Goal: Task Accomplishment & Management: Complete application form

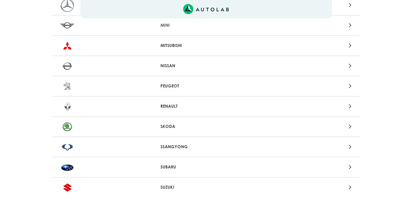
scroll to position [552, 0]
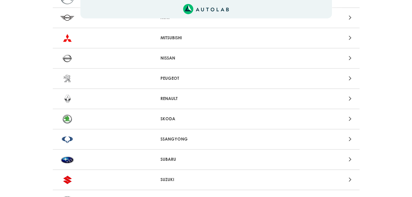
click at [346, 88] on div "PEUGEOT" at bounding box center [206, 79] width 307 height 20
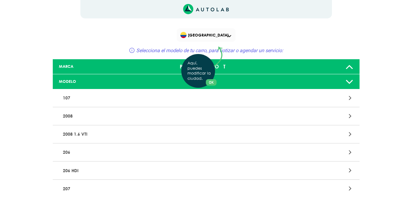
click at [302, 61] on div "Aquí, puedes modificar la ciudad. OK .aex,.bex{fill:none!important;stroke:#50c4…" at bounding box center [206, 98] width 412 height 197
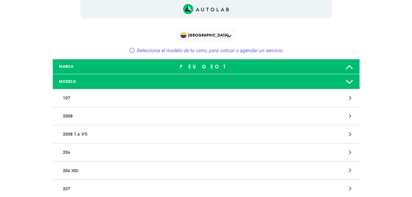
click at [343, 64] on div at bounding box center [307, 66] width 101 height 12
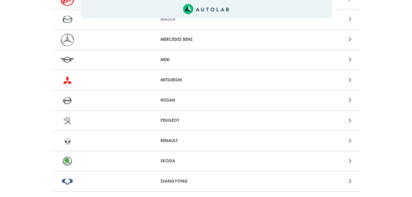
scroll to position [521, 0]
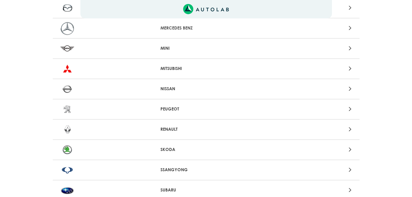
click at [61, 129] on img at bounding box center [67, 129] width 14 height 13
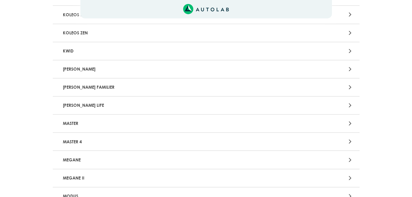
scroll to position [429, 0]
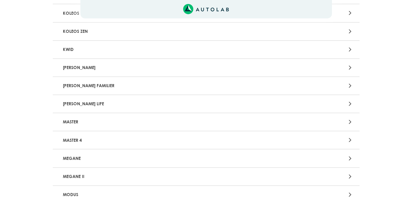
click at [102, 102] on p "[PERSON_NAME] LIFE" at bounding box center [155, 103] width 191 height 11
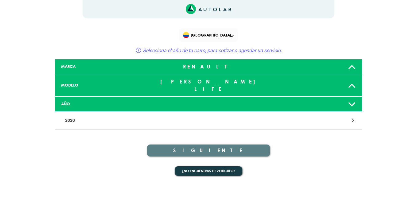
click at [93, 115] on p "2020" at bounding box center [158, 120] width 191 height 11
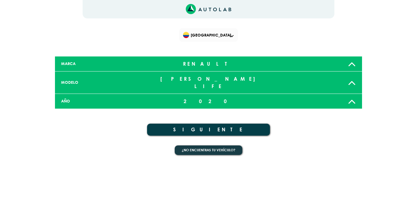
click at [194, 95] on div "2020" at bounding box center [208, 101] width 101 height 12
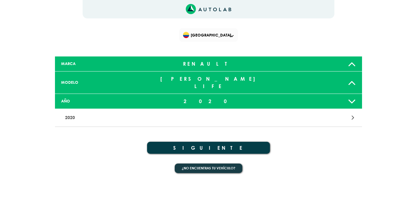
click at [87, 112] on p "2020" at bounding box center [158, 117] width 191 height 11
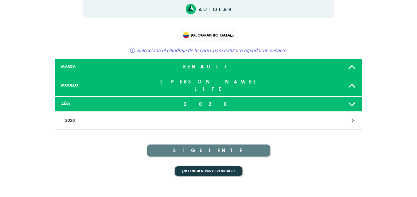
click at [342, 116] on div at bounding box center [308, 120] width 100 height 8
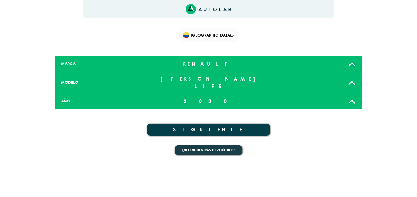
click at [198, 148] on div "¿No encuentras tu vehículo?" at bounding box center [208, 151] width 307 height 22
click at [198, 145] on button "¿No encuentras tu vehículo?" at bounding box center [208, 150] width 67 height 10
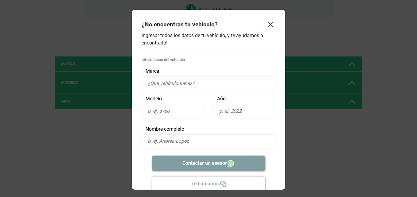
click at [184, 82] on input "text" at bounding box center [208, 83] width 134 height 14
type input "Renault"
type input "2"
type input "[PERSON_NAME] Life"
click at [249, 111] on input "text" at bounding box center [244, 111] width 62 height 14
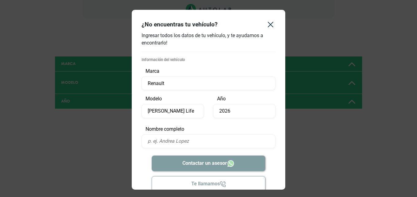
type input "2026"
click at [202, 136] on input "text" at bounding box center [208, 141] width 134 height 14
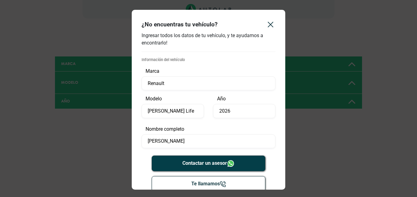
type input "[PERSON_NAME]"
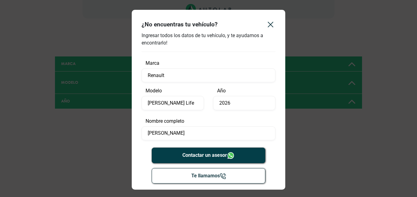
scroll to position [12, 0]
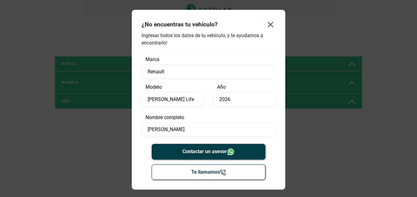
click at [211, 177] on button "Te llamamos" at bounding box center [209, 171] width 114 height 15
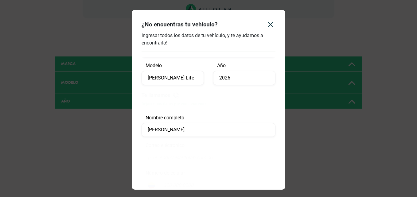
scroll to position [42, 0]
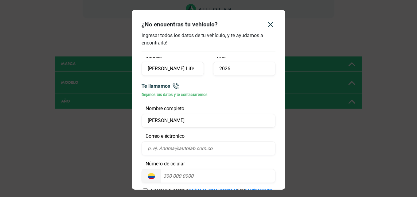
click at [178, 150] on input "email" at bounding box center [208, 148] width 134 height 14
type input "[EMAIL_ADDRESS][DOMAIN_NAME]"
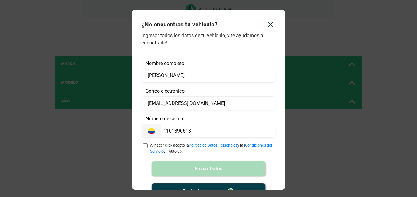
scroll to position [107, 0]
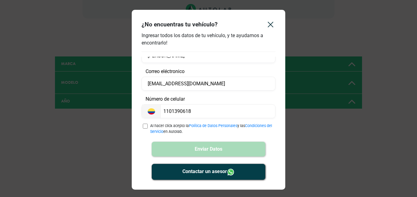
drag, startPoint x: 202, startPoint y: 110, endPoint x: 119, endPoint y: 114, distance: 82.6
click at [119, 114] on div "¿No encuentras tu vehículo? Ingresar todos los datos de tu vehículo, y te ayuda…" at bounding box center [208, 98] width 417 height 197
type input "3002342197"
click at [142, 123] on div "Al hacer click acepto la Política de Datos Personales y las Condiciones del Ser…" at bounding box center [208, 128] width 134 height 11
click at [147, 126] on input "checkbox" at bounding box center [145, 126] width 5 height 6
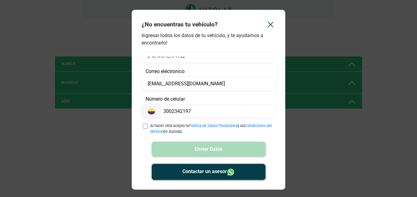
checkbox input "true"
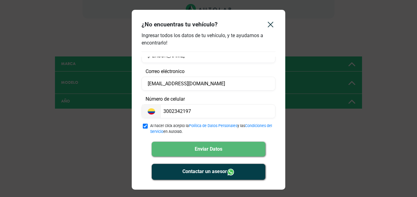
click at [210, 154] on button "Enviar Datos" at bounding box center [209, 149] width 114 height 15
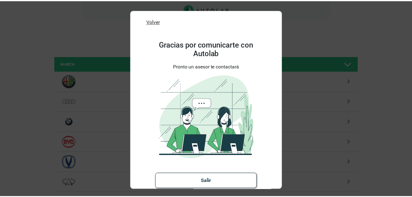
scroll to position [0, 0]
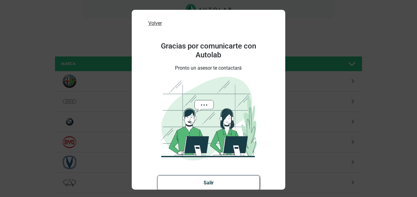
click at [150, 22] on p "Volver" at bounding box center [154, 23] width 13 height 7
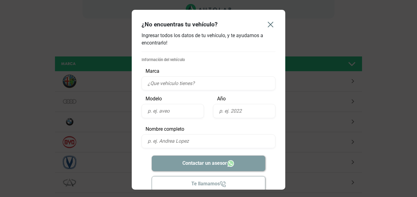
click at [268, 23] on icon "Close" at bounding box center [270, 25] width 10 height 10
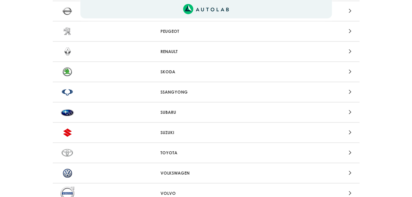
scroll to position [657, 0]
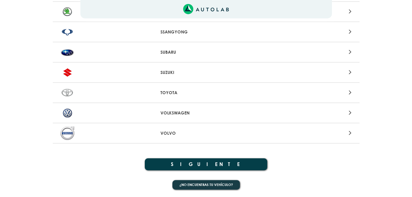
click at [212, 169] on button "SIGUIENTE" at bounding box center [206, 164] width 123 height 12
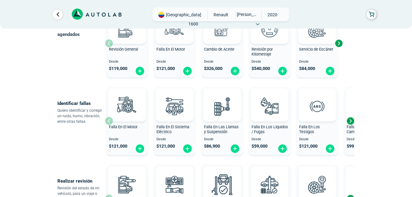
scroll to position [31, 0]
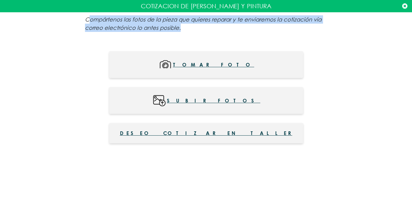
drag, startPoint x: 88, startPoint y: 20, endPoint x: 216, endPoint y: 31, distance: 128.1
click at [215, 31] on p "Compártenos las fotos de la pieza que quieres reparar y te enviaremos la cotiza…" at bounding box center [206, 23] width 242 height 17
drag, startPoint x: 216, startPoint y: 31, endPoint x: 240, endPoint y: 32, distance: 24.5
click at [240, 32] on p "Compártenos las fotos de la pieza que quieres reparar y te enviaremos la cotiza…" at bounding box center [206, 23] width 242 height 17
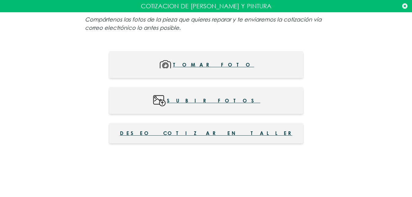
click at [208, 135] on span "Deseo cotizar en taller" at bounding box center [206, 132] width 172 height 7
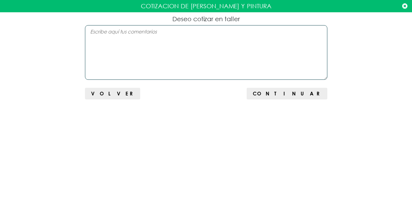
click at [125, 54] on textarea at bounding box center [206, 52] width 242 height 55
click at [404, 3] on icon at bounding box center [404, 6] width 5 height 6
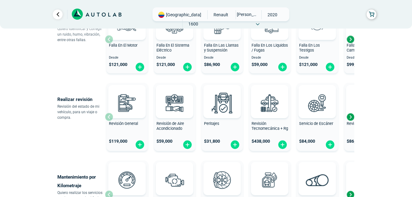
scroll to position [184, 0]
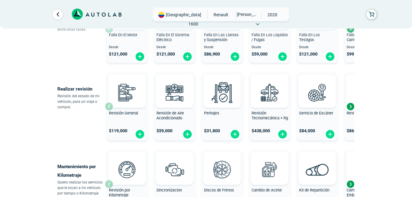
click at [350, 104] on div "Next slide" at bounding box center [350, 106] width 9 height 9
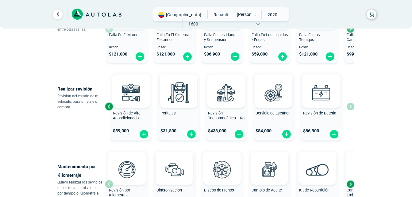
click at [349, 108] on div "Revisión General $ 119,000 Revisión de Aire Acondicionado $ 59,000 Peritajes $ …" at bounding box center [229, 106] width 249 height 73
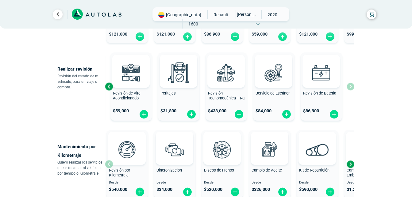
scroll to position [215, 0]
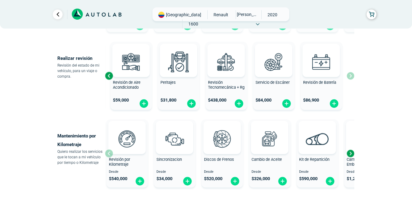
click at [352, 155] on div "Next slide" at bounding box center [350, 153] width 9 height 9
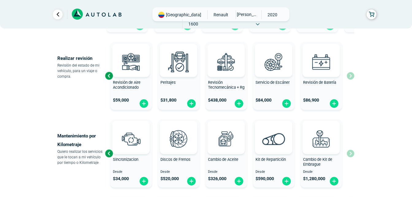
click at [108, 152] on div "Previous slide" at bounding box center [108, 153] width 9 height 9
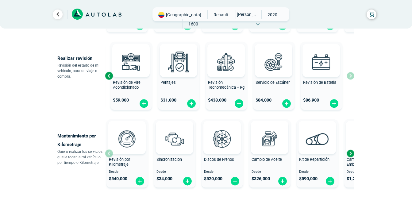
click at [108, 152] on div "Revisión por Kilometraje Desde $ 540,000" at bounding box center [126, 153] width 41 height 65
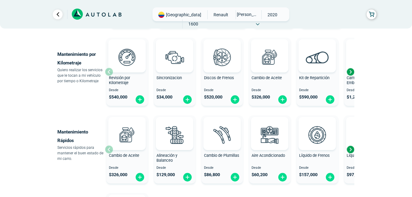
scroll to position [307, 0]
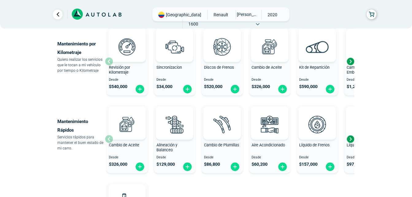
click at [351, 141] on div "Next slide" at bounding box center [350, 138] width 9 height 9
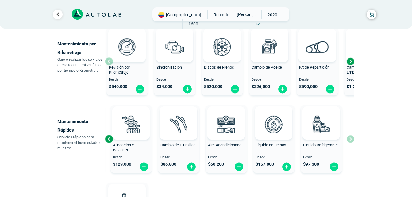
click at [351, 141] on div "Cambio de Aceite Desde $ 326,000 Alineación y Balanceo Desde $ 129,000 Cambio d…" at bounding box center [229, 138] width 249 height 73
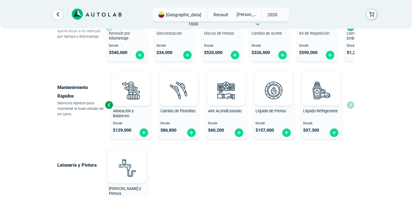
scroll to position [417, 0]
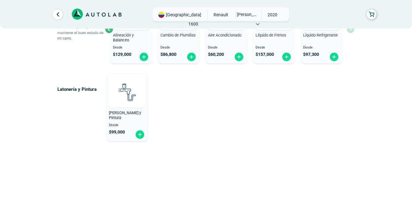
click at [121, 97] on img at bounding box center [126, 92] width 27 height 27
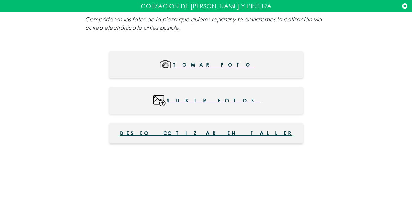
click at [403, 8] on icon at bounding box center [404, 6] width 5 height 6
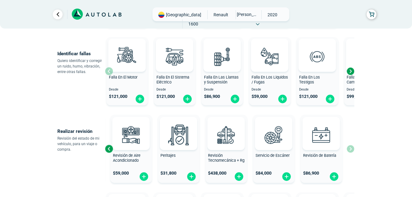
scroll to position [140, 0]
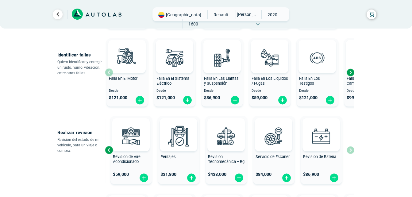
click at [170, 16] on span "[GEOGRAPHIC_DATA]" at bounding box center [183, 15] width 35 height 6
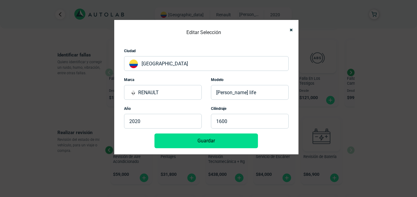
click at [205, 66] on p "[GEOGRAPHIC_DATA]" at bounding box center [206, 63] width 164 height 15
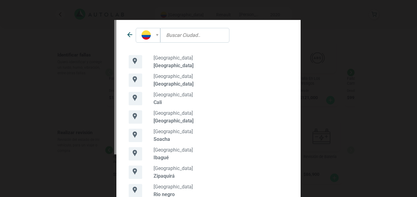
click at [157, 80] on div "[GEOGRAPHIC_DATA] [GEOGRAPHIC_DATA]" at bounding box center [222, 79] width 140 height 13
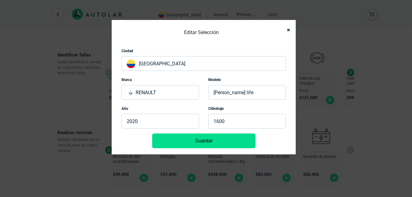
click at [202, 140] on button "Guardar" at bounding box center [203, 140] width 103 height 15
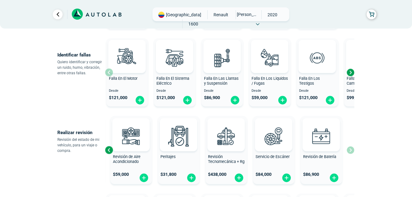
click at [350, 72] on div "Next slide" at bounding box center [350, 72] width 9 height 9
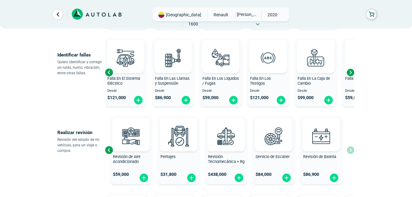
click at [350, 72] on div "Next slide" at bounding box center [350, 72] width 9 height 9
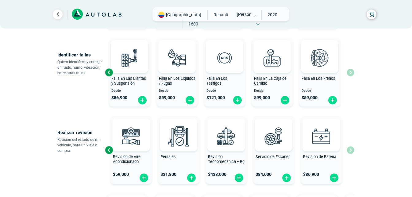
click at [350, 72] on div "Falla En El Motor Desde $ 121,000 Falla En El Sistema Eléctrico Desde $ 121,000…" at bounding box center [229, 72] width 249 height 73
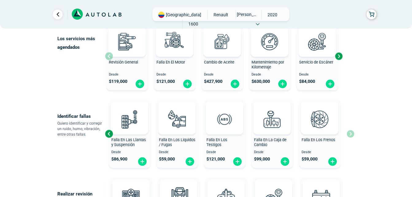
scroll to position [0, 0]
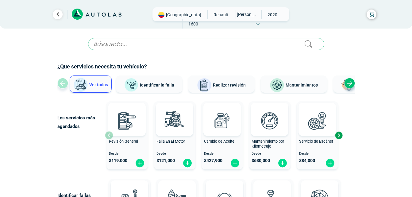
click at [156, 86] on span "Identificar la falla" at bounding box center [157, 84] width 34 height 5
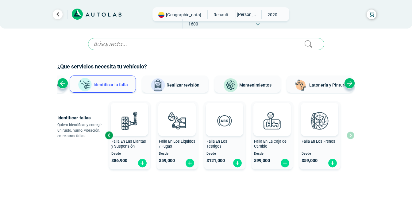
click at [187, 84] on span "Realizar revisión" at bounding box center [183, 85] width 33 height 5
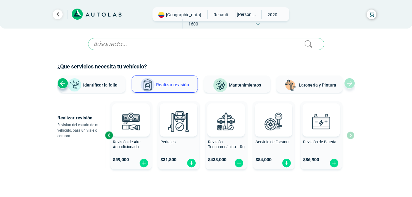
click at [227, 82] on img at bounding box center [220, 85] width 15 height 15
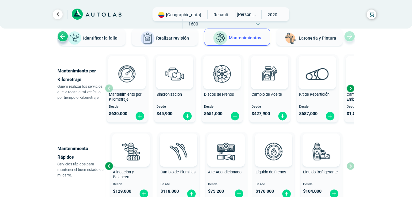
scroll to position [61, 0]
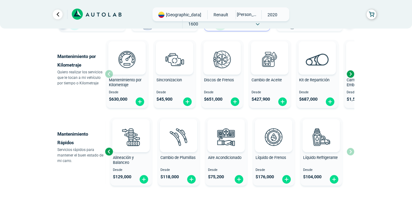
click at [348, 74] on div "Next slide" at bounding box center [350, 73] width 9 height 9
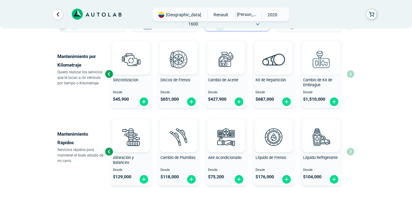
click at [348, 74] on div "Mantenimiento por Kilometraje Desde $ 630,000 Sincronizacion Desde $ 45,900 Dis…" at bounding box center [229, 73] width 249 height 73
